Goal: Task Accomplishment & Management: Complete application form

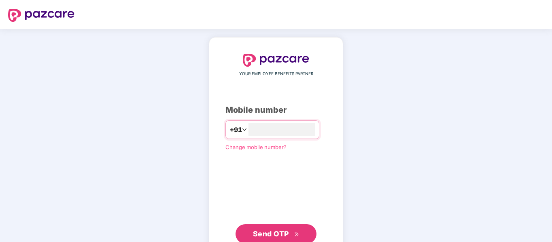
scroll to position [26, 0]
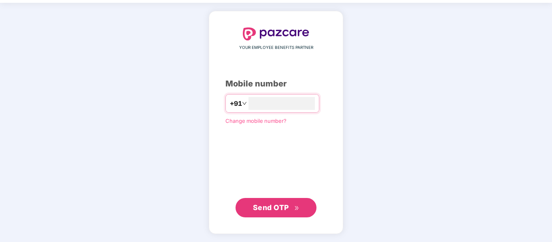
type input "**********"
click at [287, 209] on span "Send OTP" at bounding box center [271, 208] width 36 height 9
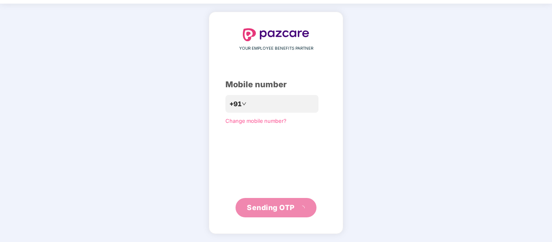
scroll to position [21, 0]
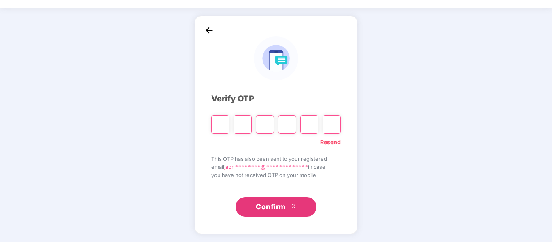
type input "*"
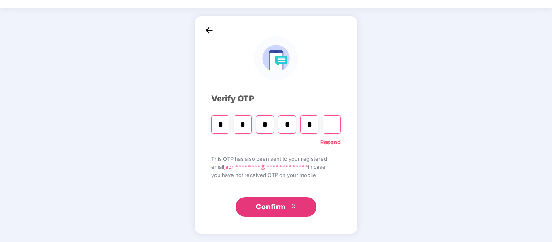
type input "*"
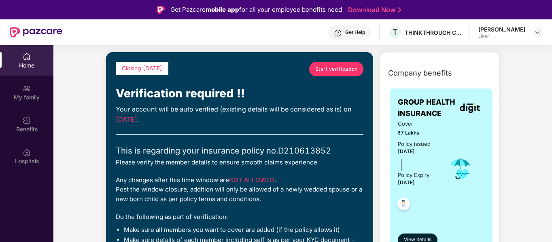
scroll to position [30, 0]
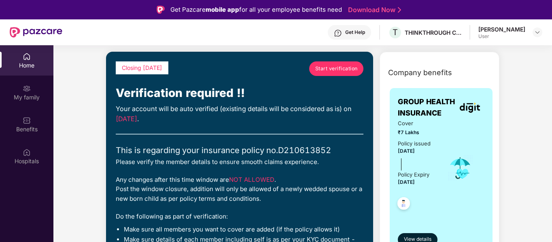
click at [326, 68] on span "Start verification" at bounding box center [336, 69] width 43 height 8
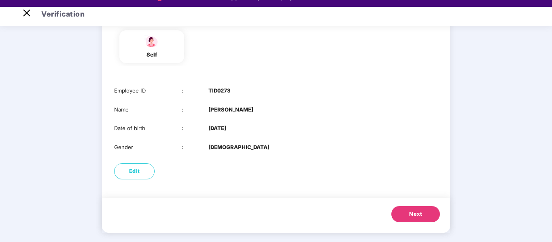
scroll to position [19, 0]
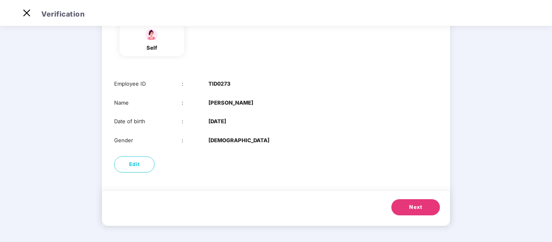
click at [417, 204] on span "Next" at bounding box center [415, 208] width 13 height 8
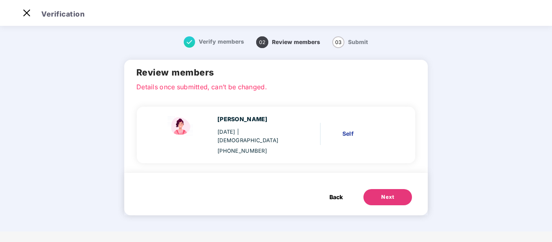
click at [377, 189] on button "Next" at bounding box center [388, 197] width 49 height 16
click at [343, 193] on span "Back" at bounding box center [336, 197] width 13 height 9
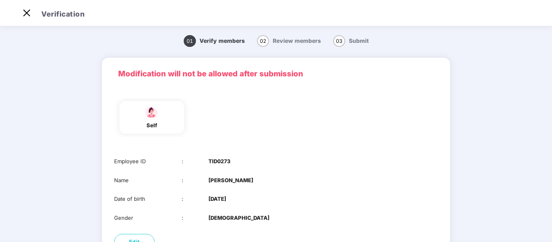
click at [339, 187] on div "Employee ID : TID0273 Name : Japneet Kaur Date of birth : 18 Feb 2001 Gender : …" at bounding box center [276, 189] width 348 height 81
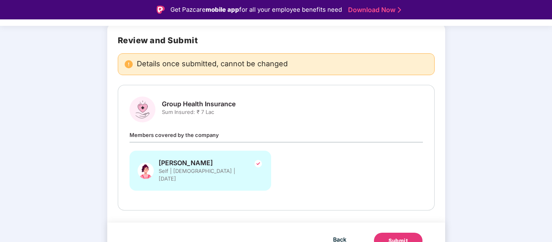
scroll to position [62, 0]
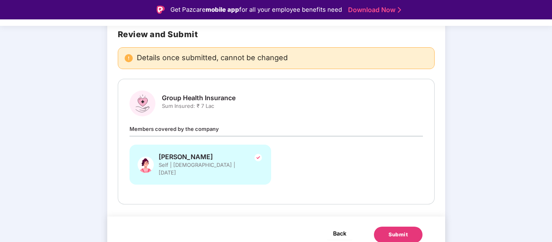
click at [329, 227] on button "Back" at bounding box center [340, 233] width 26 height 13
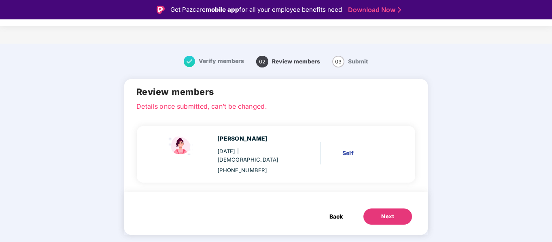
scroll to position [0, 0]
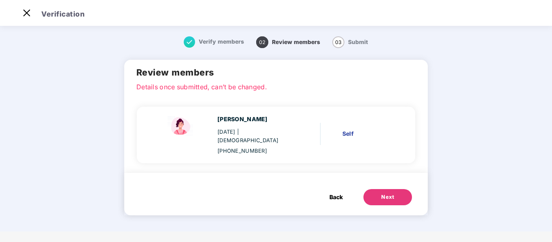
click at [336, 193] on span "Back" at bounding box center [336, 197] width 13 height 9
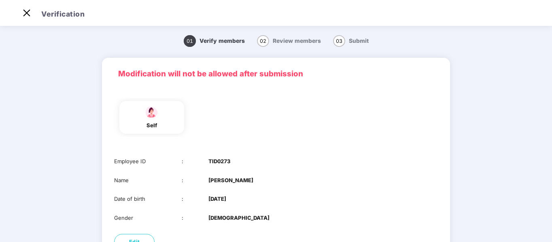
scroll to position [78, 0]
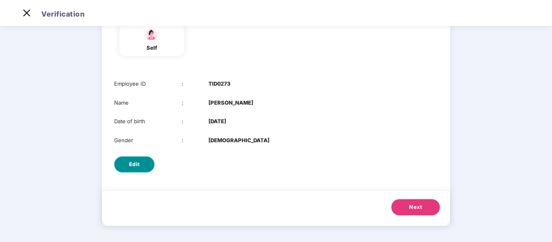
click at [138, 163] on span "Edit" at bounding box center [134, 165] width 11 height 8
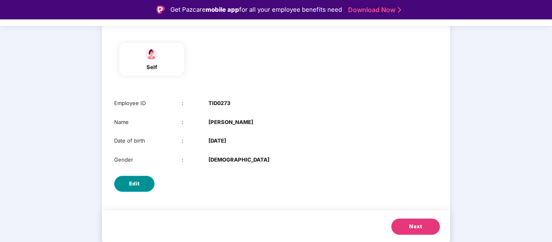
select select "******"
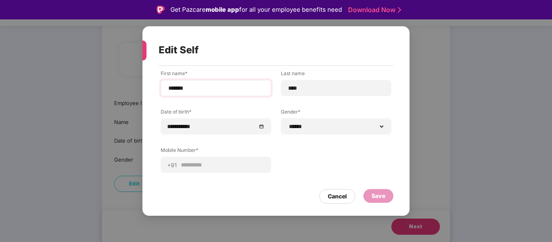
scroll to position [19, 0]
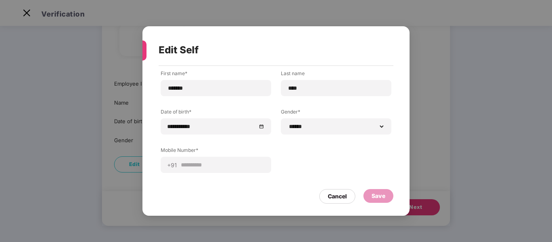
click at [376, 194] on div "Save" at bounding box center [379, 196] width 14 height 9
click at [346, 198] on div "Cancel" at bounding box center [337, 196] width 19 height 9
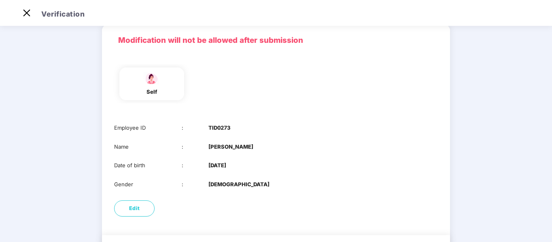
scroll to position [78, 0]
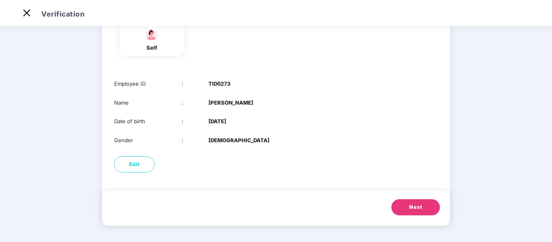
click at [410, 207] on span "Next" at bounding box center [415, 208] width 13 height 8
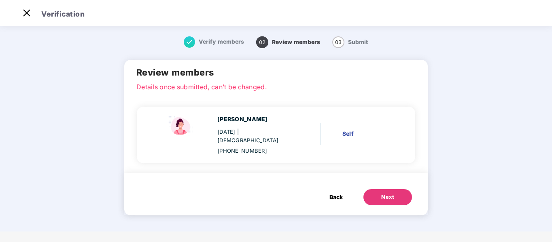
click at [370, 189] on button "Next" at bounding box center [388, 197] width 49 height 16
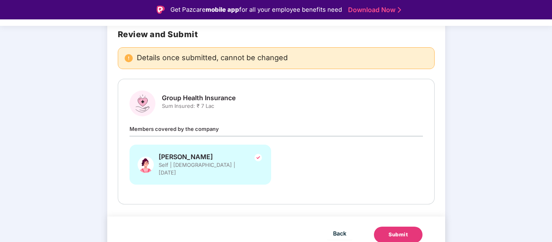
scroll to position [19, 0]
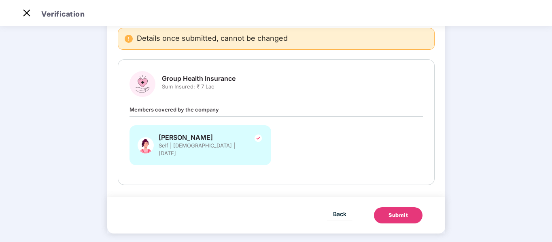
click at [393, 212] on div "Submit" at bounding box center [398, 216] width 19 height 8
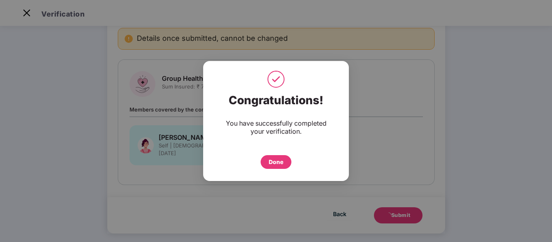
click at [277, 164] on div "Done" at bounding box center [276, 162] width 15 height 9
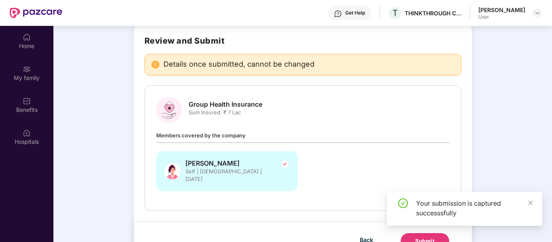
scroll to position [45, 0]
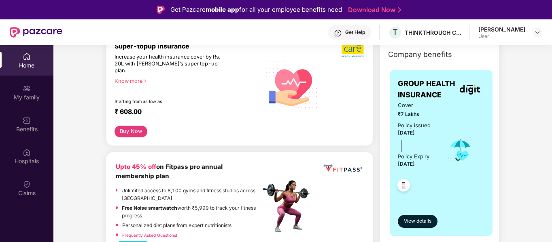
scroll to position [113, 0]
click at [413, 223] on span "View details" at bounding box center [418, 222] width 28 height 8
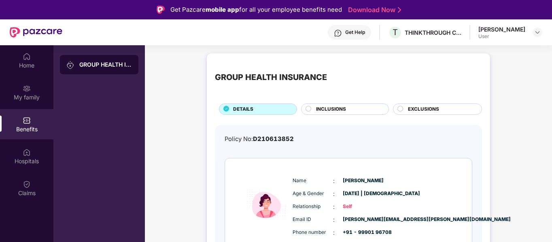
click at [355, 107] on div "INCLUSIONS" at bounding box center [348, 110] width 72 height 9
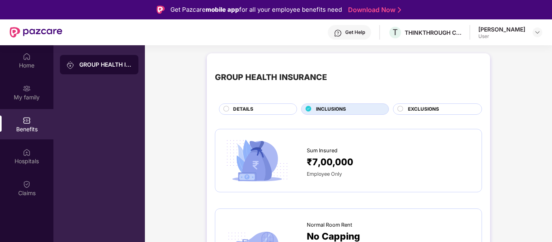
click at [408, 104] on div "EXCLUSIONS" at bounding box center [437, 109] width 89 height 11
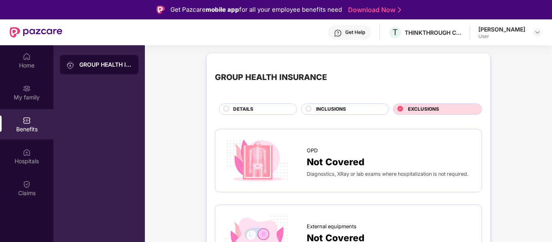
click at [262, 113] on div "DETAILS" at bounding box center [261, 110] width 64 height 9
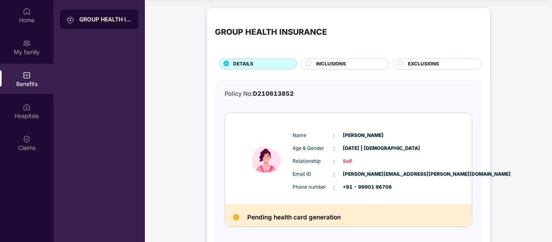
click at [93, 22] on div "GROUP HEALTH INSURANCE" at bounding box center [105, 19] width 53 height 8
click at [32, 47] on div "My family" at bounding box center [26, 47] width 53 height 30
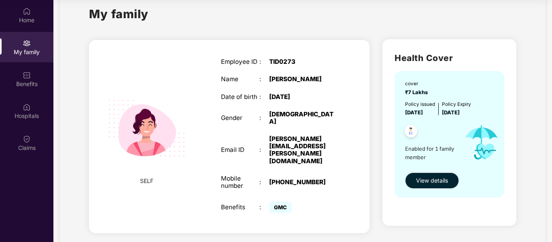
scroll to position [17, 0]
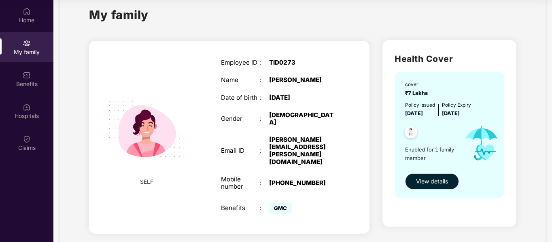
click at [436, 182] on span "View details" at bounding box center [432, 181] width 32 height 9
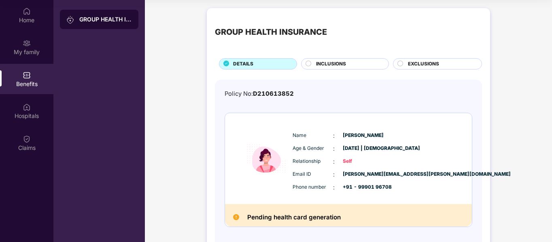
click at [43, 86] on div "Benefits" at bounding box center [26, 84] width 53 height 8
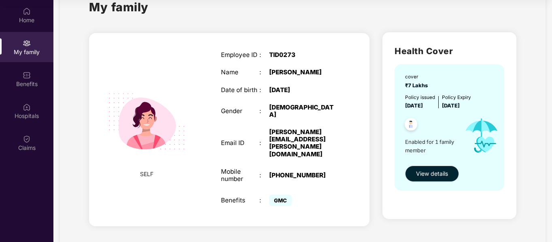
scroll to position [34, 0]
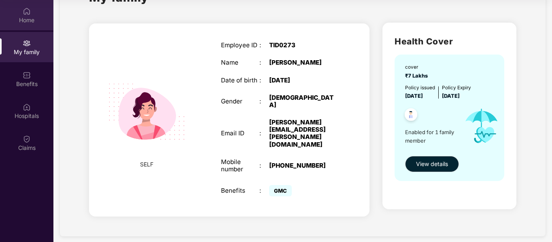
click at [25, 17] on div "Home" at bounding box center [26, 20] width 53 height 8
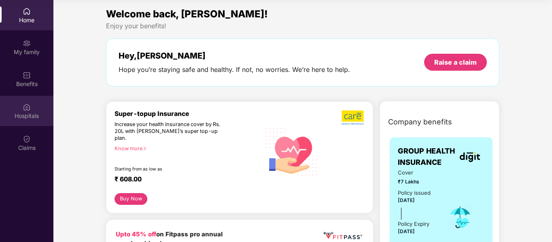
click at [28, 113] on div "Hospitals" at bounding box center [26, 116] width 53 height 8
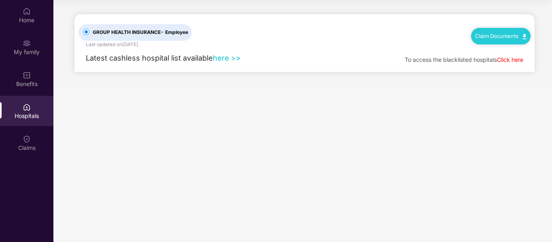
click at [224, 59] on link "here >>" at bounding box center [227, 57] width 28 height 9
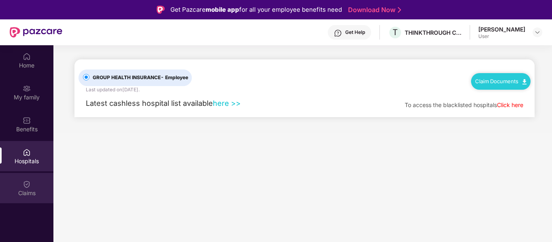
click at [22, 189] on div "Claims" at bounding box center [26, 188] width 53 height 30
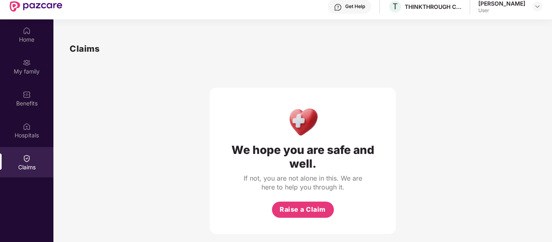
scroll to position [45, 0]
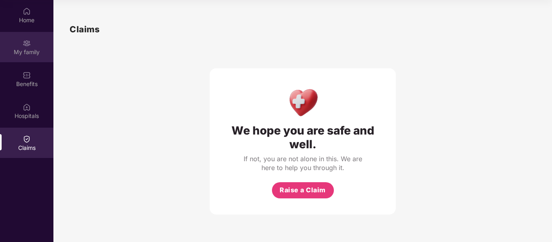
click at [27, 41] on img at bounding box center [27, 43] width 8 height 8
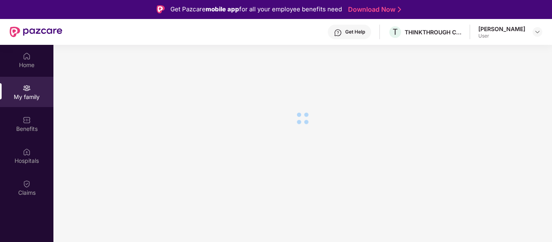
scroll to position [0, 0]
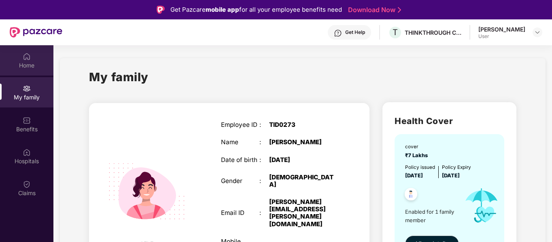
click at [30, 57] on img at bounding box center [27, 57] width 8 height 8
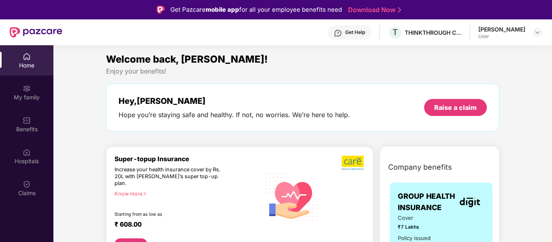
click at [29, 74] on div "Home" at bounding box center [26, 60] width 53 height 30
click at [28, 92] on img at bounding box center [27, 89] width 8 height 8
